Goal: Information Seeking & Learning: Find specific fact

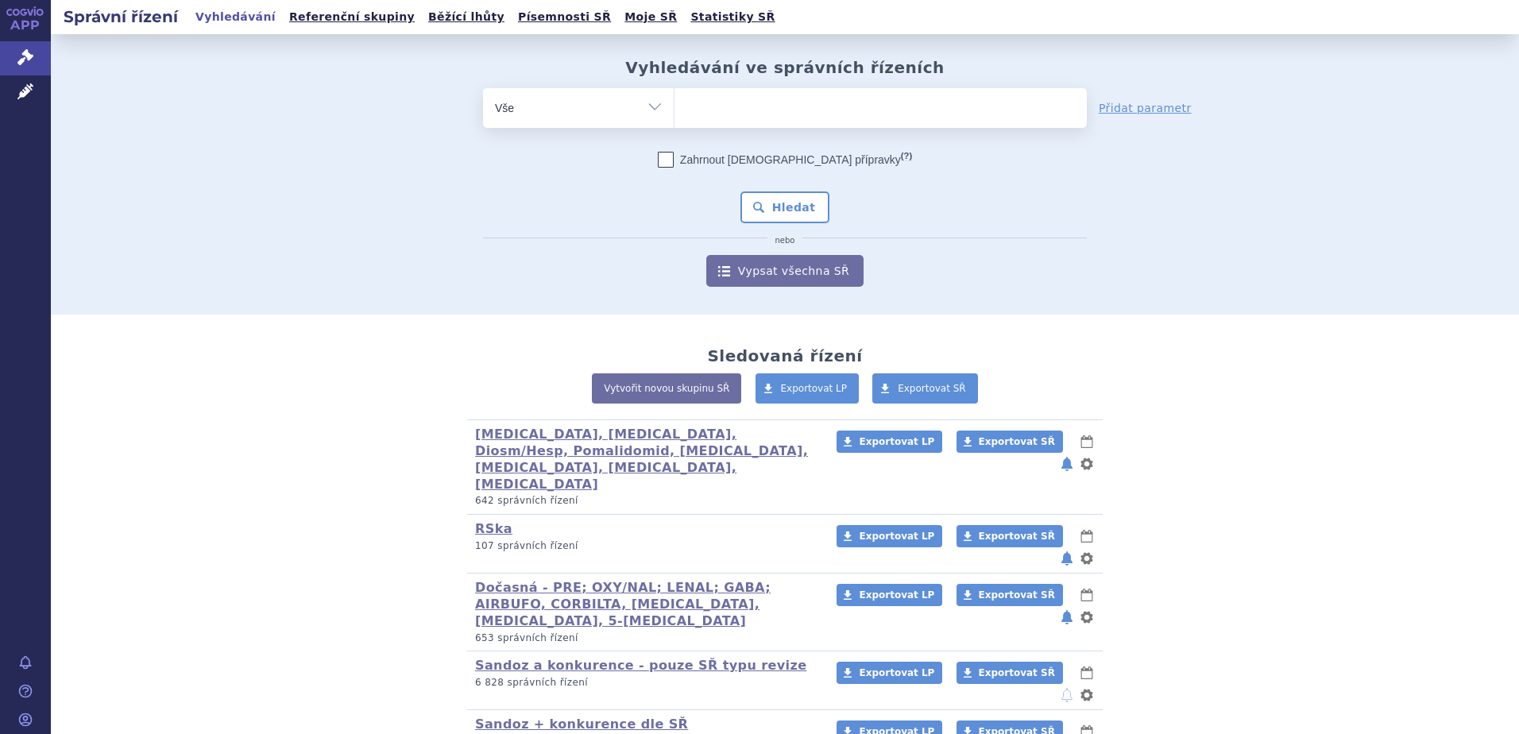
click at [789, 115] on ul at bounding box center [880, 104] width 412 height 33
click at [674, 115] on select at bounding box center [674, 107] width 1 height 40
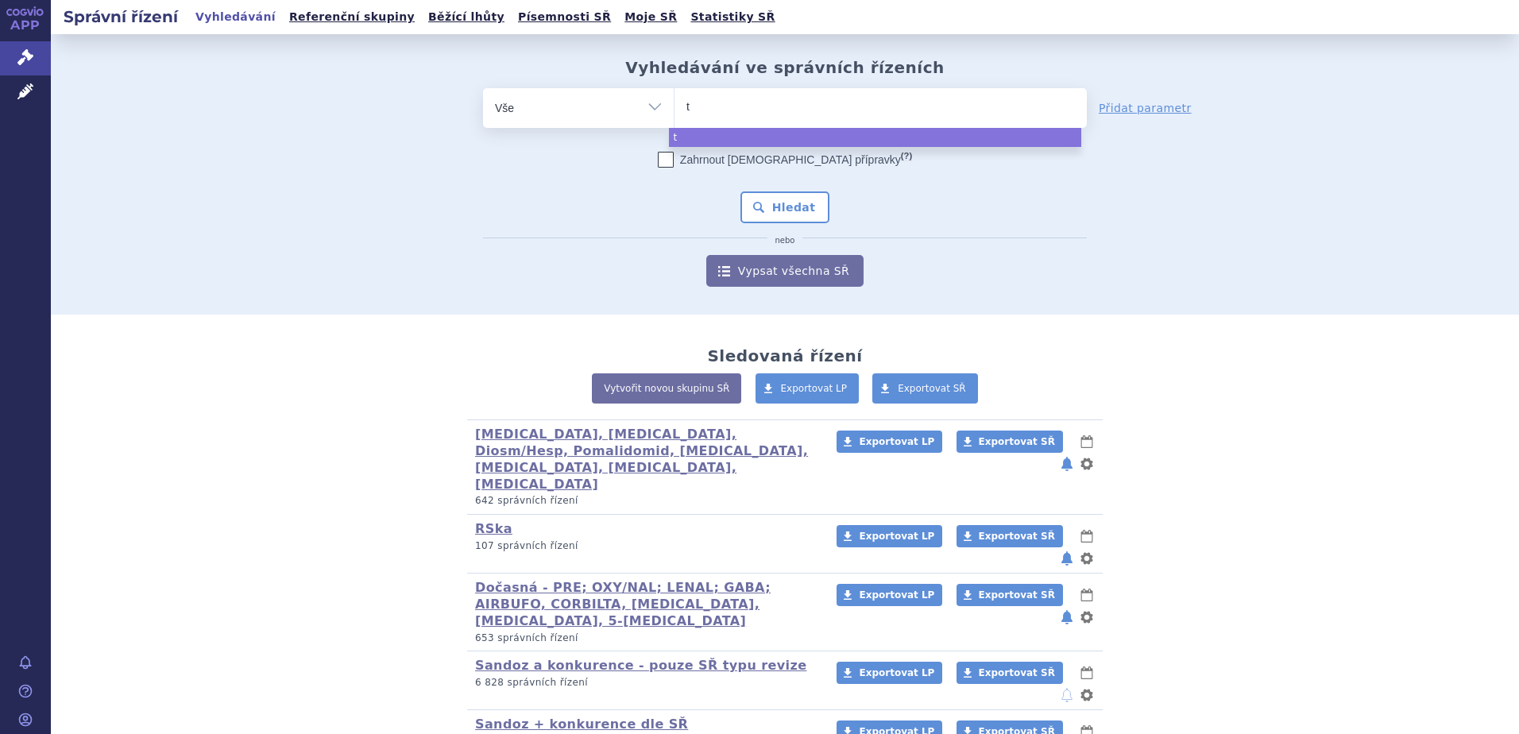
type input "ty"
type input "tyr"
type input "tyru"
type input "tyruko"
select select "tyruko"
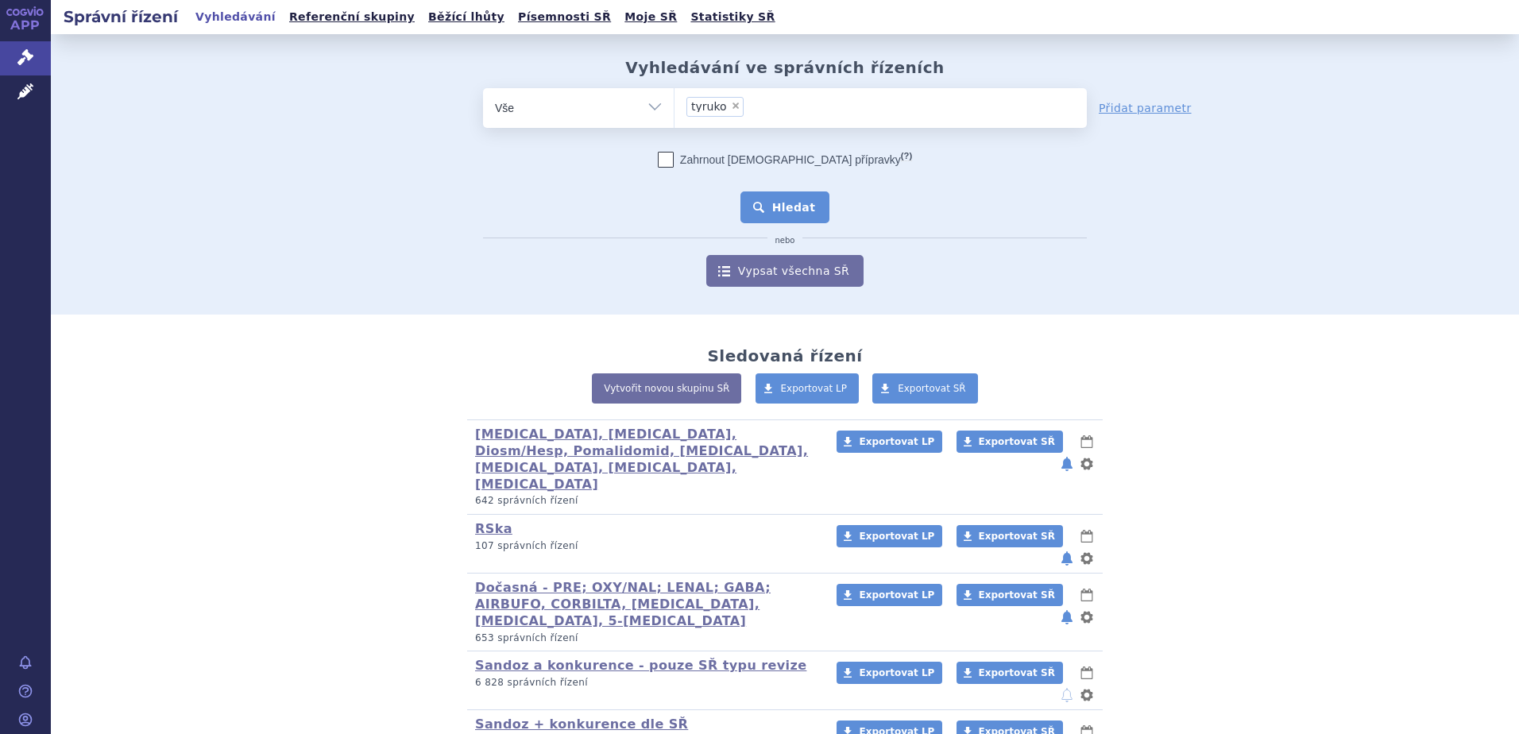
click at [807, 210] on button "Hledat" at bounding box center [785, 207] width 90 height 32
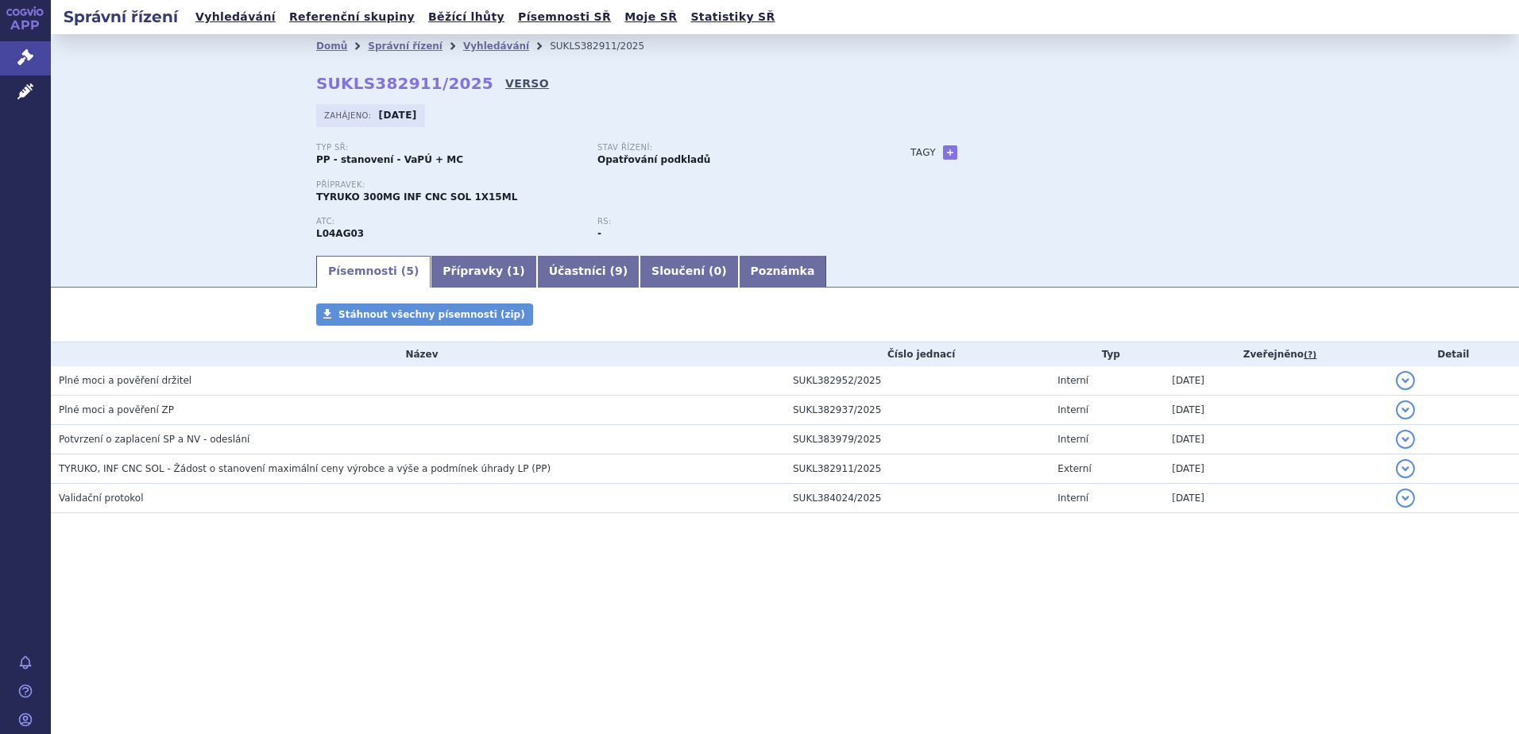
click at [505, 80] on link "VERSO" at bounding box center [527, 83] width 44 height 16
click at [485, 48] on link "Vyhledávání" at bounding box center [496, 46] width 66 height 11
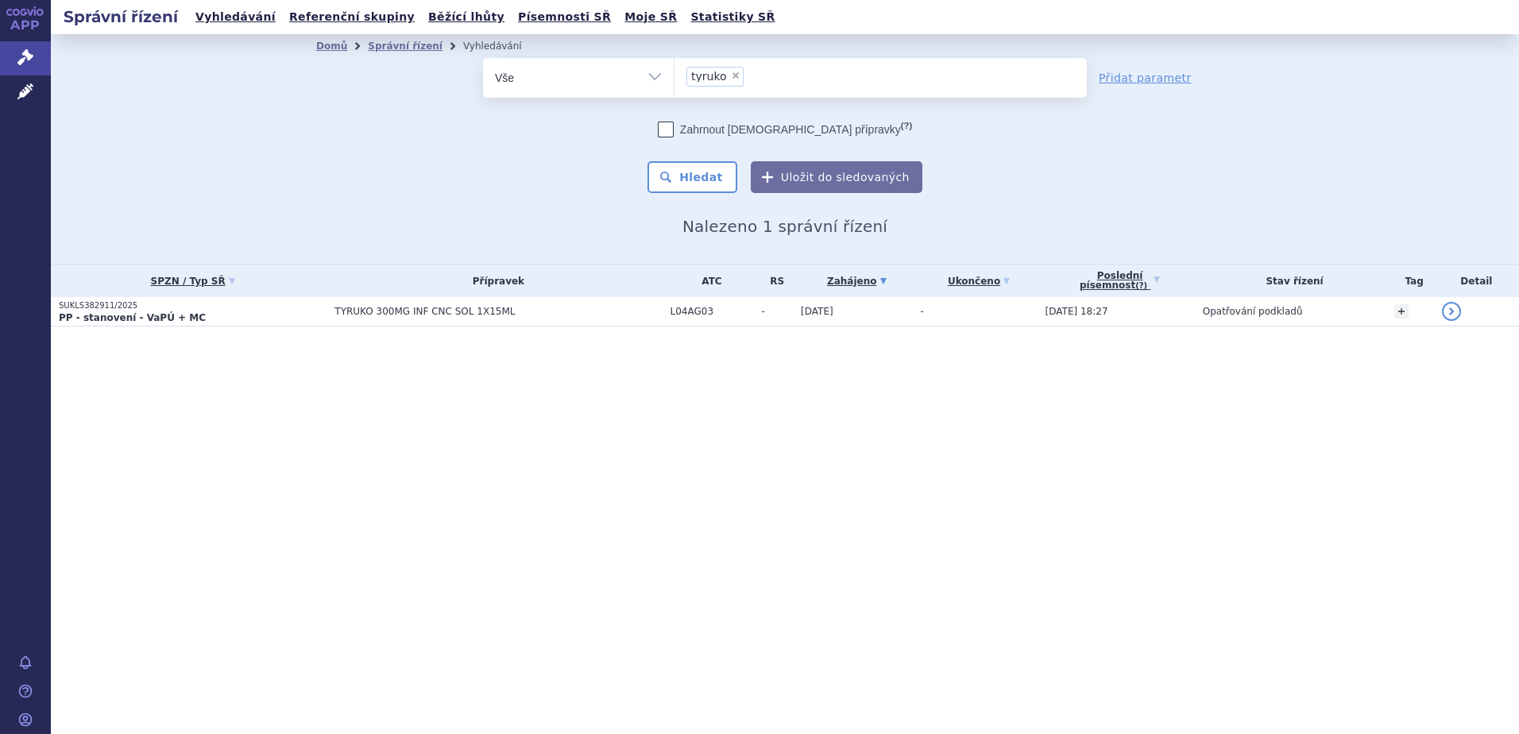
click at [732, 75] on span "×" at bounding box center [736, 76] width 10 height 10
click at [674, 75] on select "tyruko" at bounding box center [674, 77] width 1 height 40
select select
type input "212646"
select select "212646"
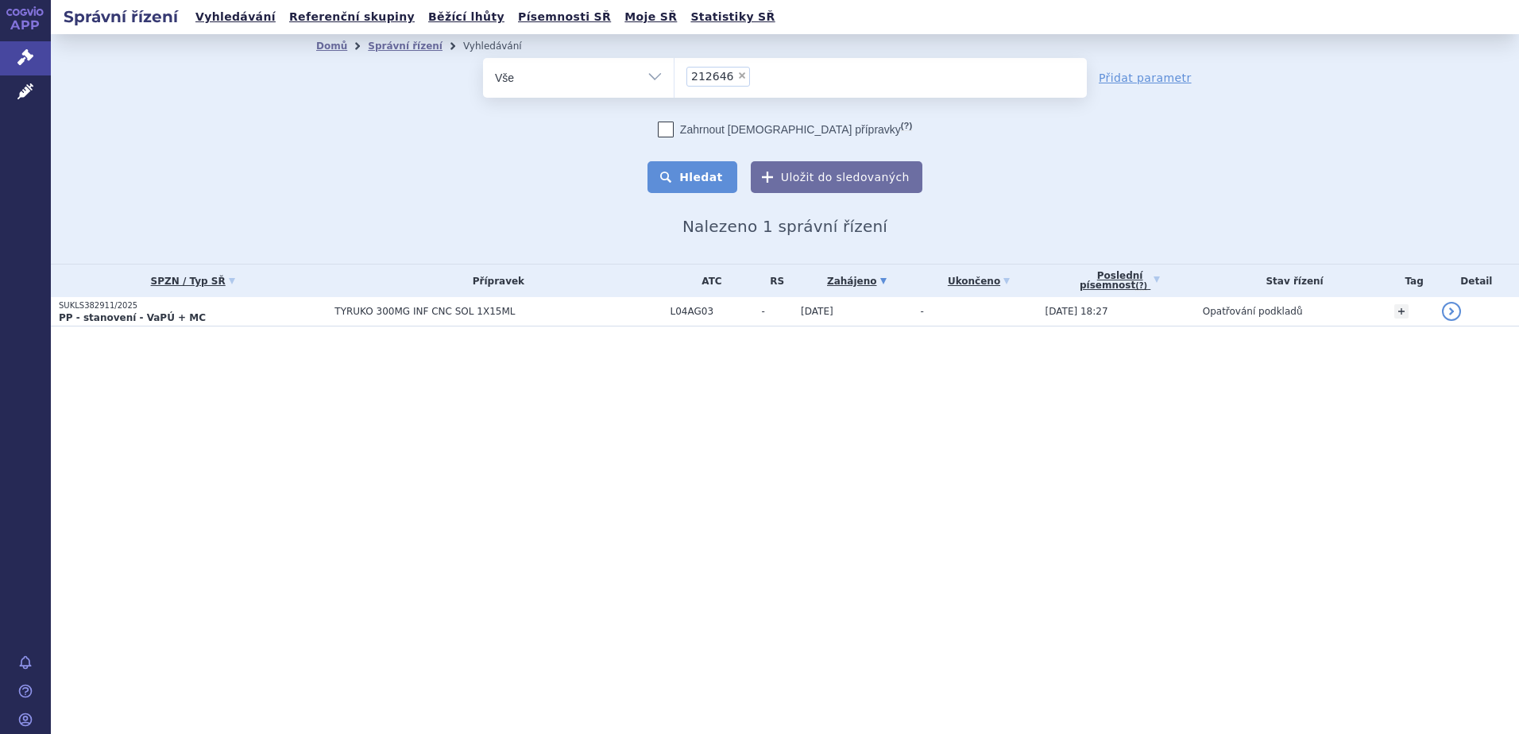
click at [696, 173] on button "Hledat" at bounding box center [692, 177] width 90 height 32
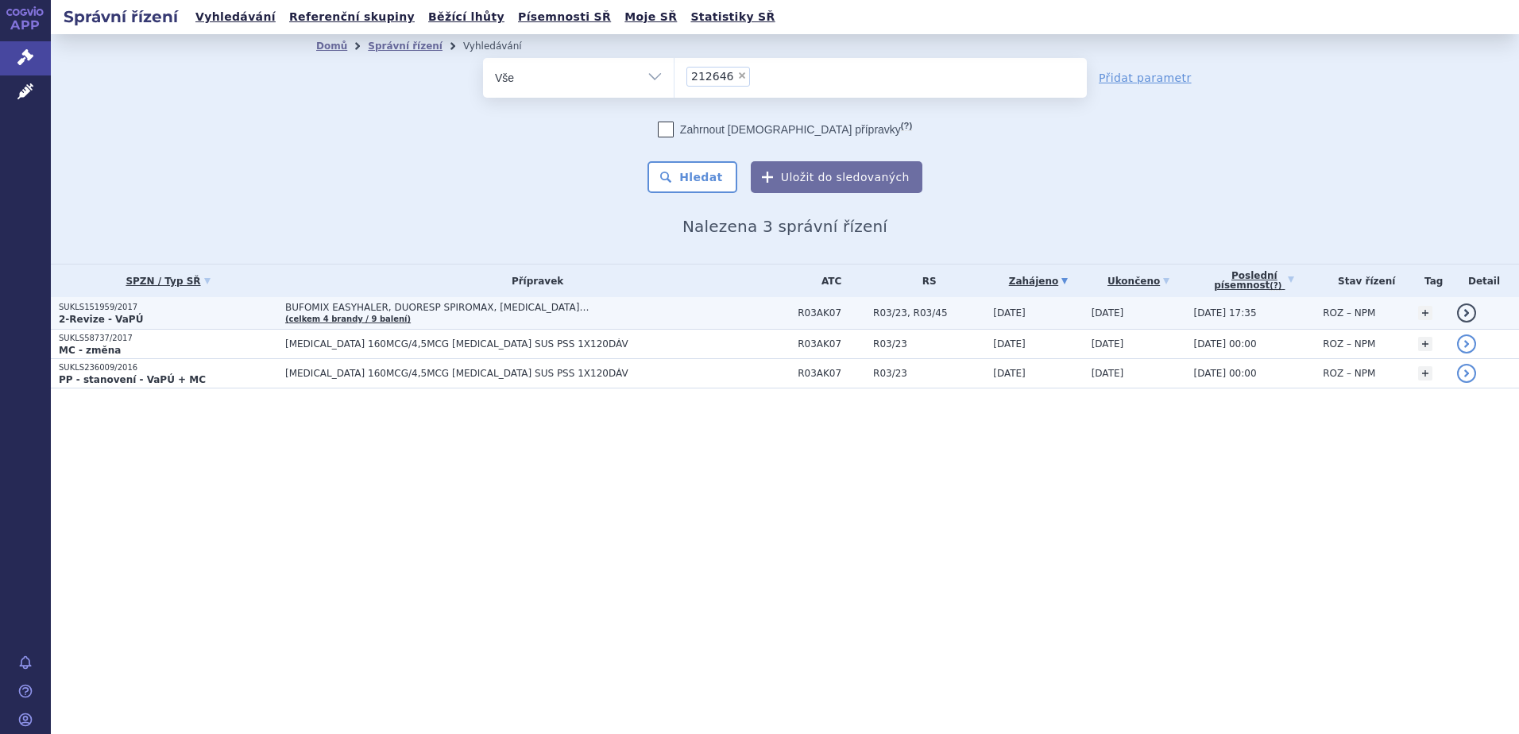
click at [397, 312] on span "BUFOMIX EASYHALER, DUORESP SPIROMAX, [MEDICAL_DATA]…" at bounding box center [483, 307] width 397 height 11
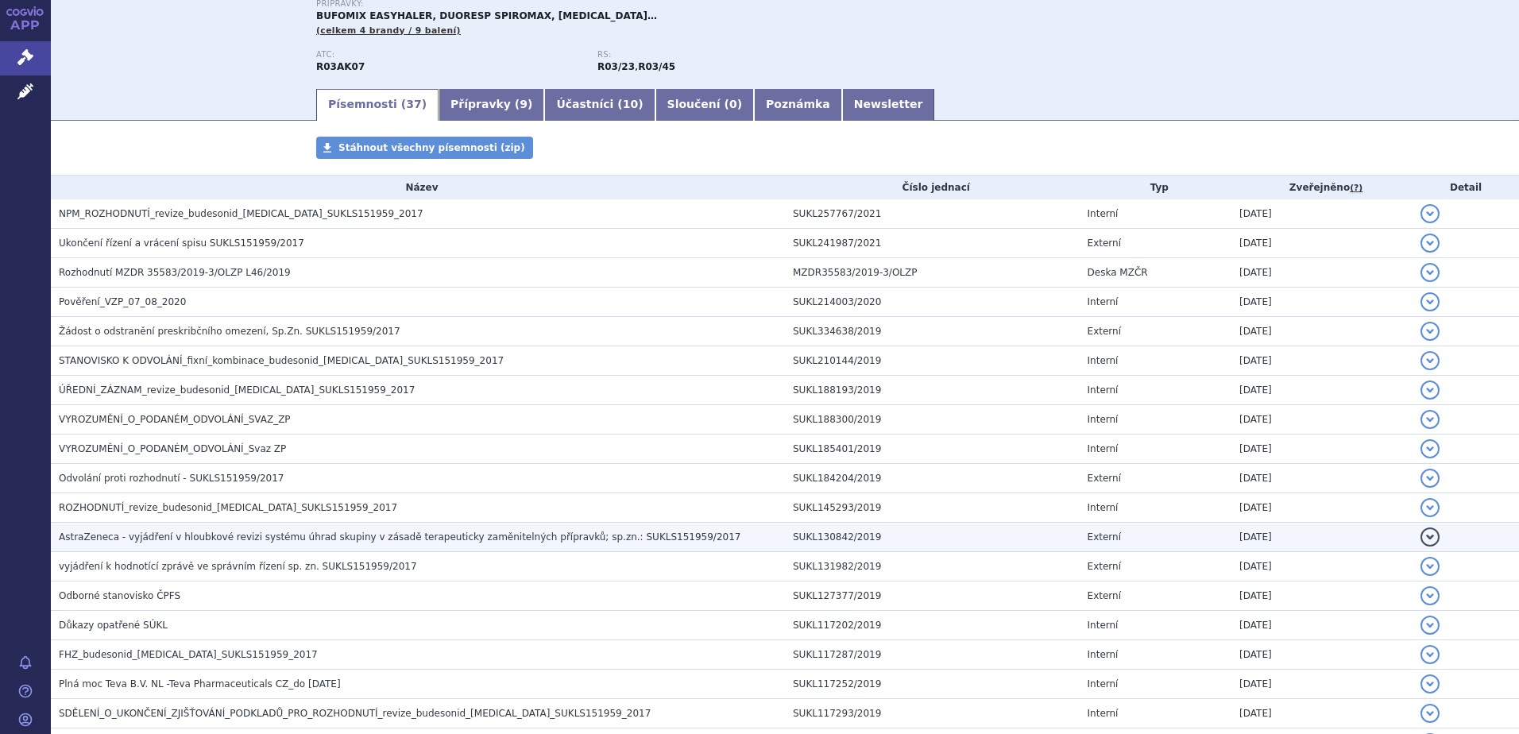
scroll to position [212, 0]
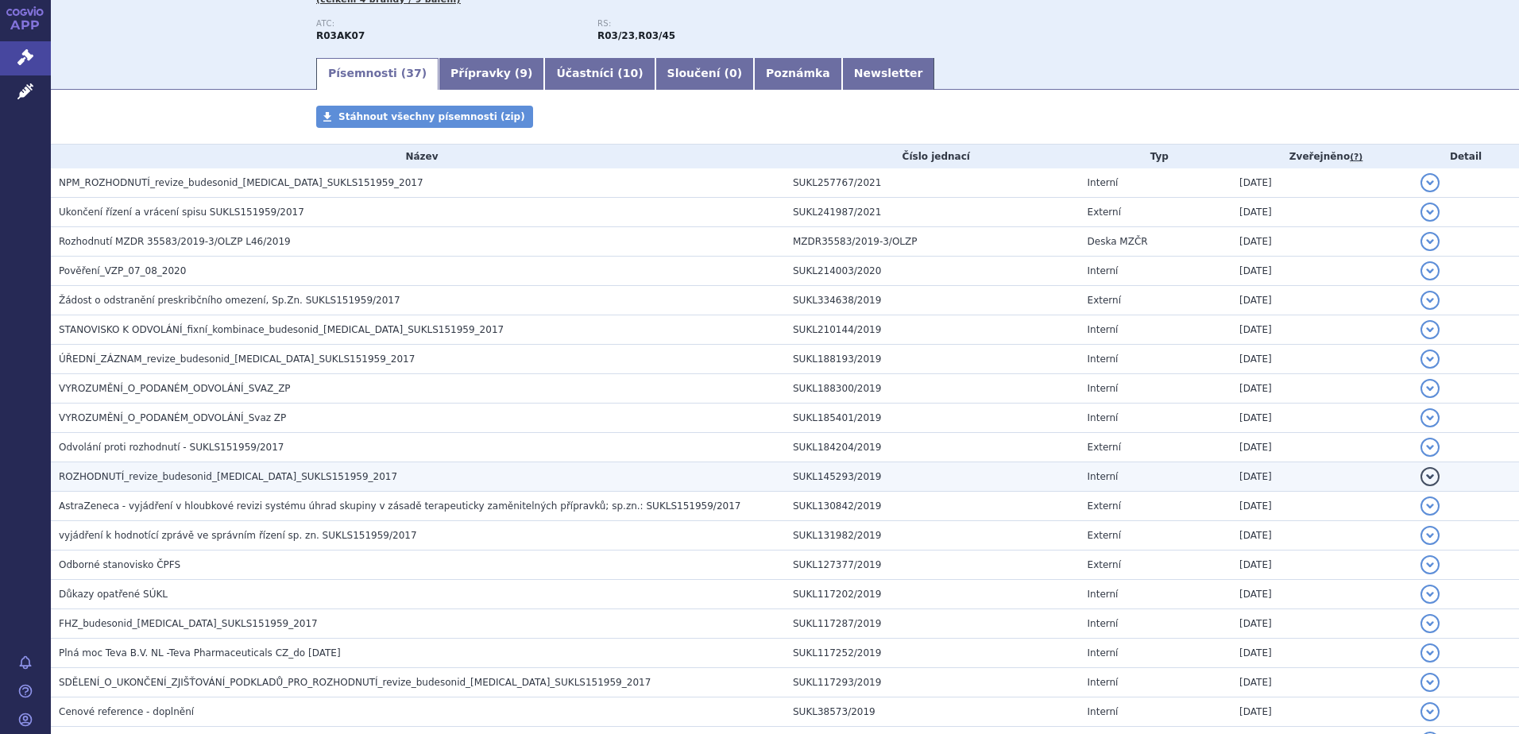
click at [212, 478] on span "ROZHODNUTÍ_revize_budesonid_formoterol_SUKLS151959_2017" at bounding box center [228, 476] width 338 height 11
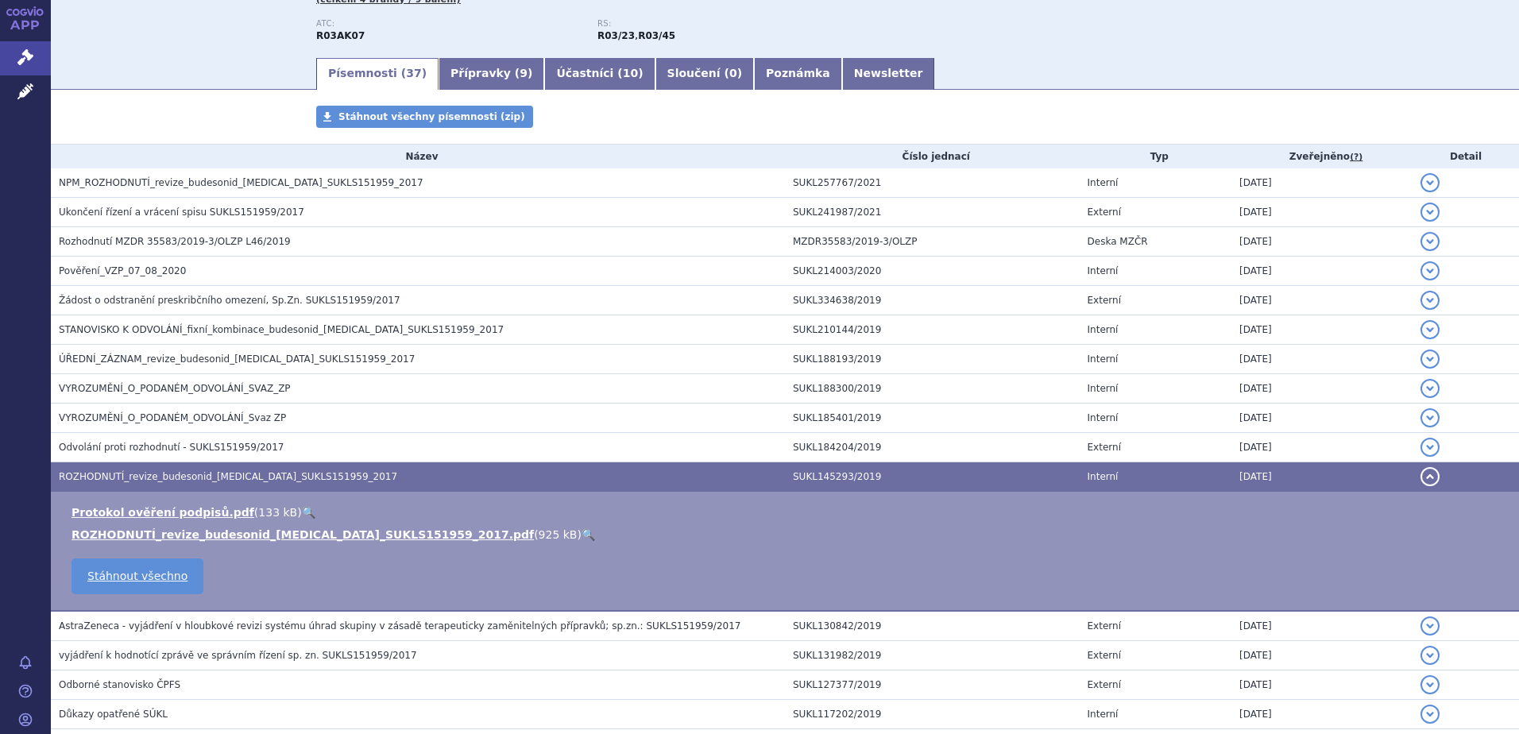
click at [581, 534] on link "🔍" at bounding box center [588, 534] width 14 height 13
